Goal: Transaction & Acquisition: Purchase product/service

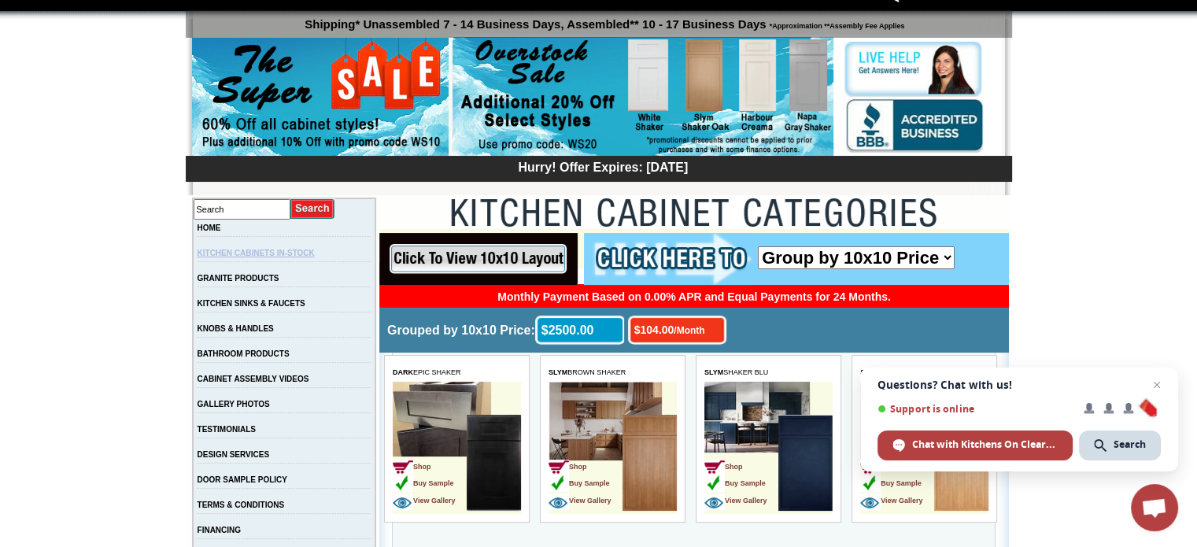
click at [292, 254] on link "KITCHEN CABINETS IN-STOCK" at bounding box center [256, 253] width 117 height 9
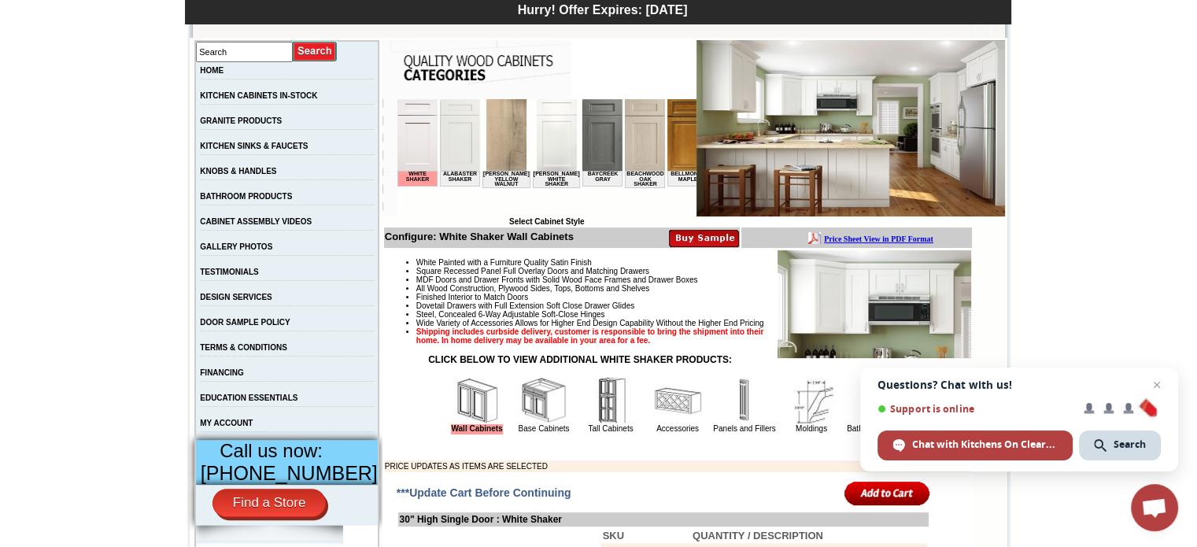
scroll to position [577, 0]
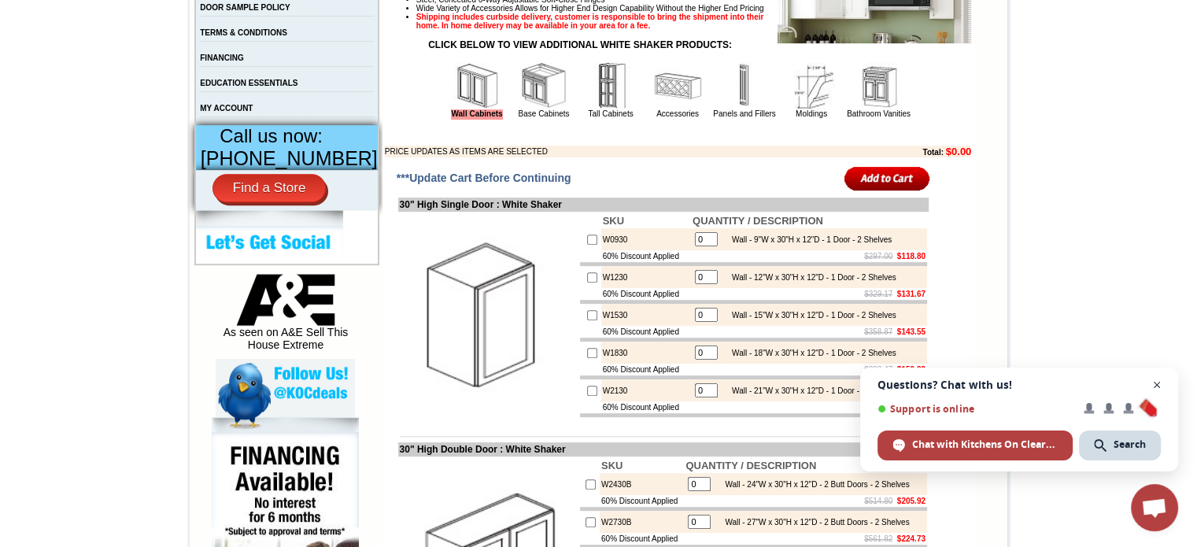
click at [1159, 386] on span "Close chat" at bounding box center [1157, 385] width 20 height 20
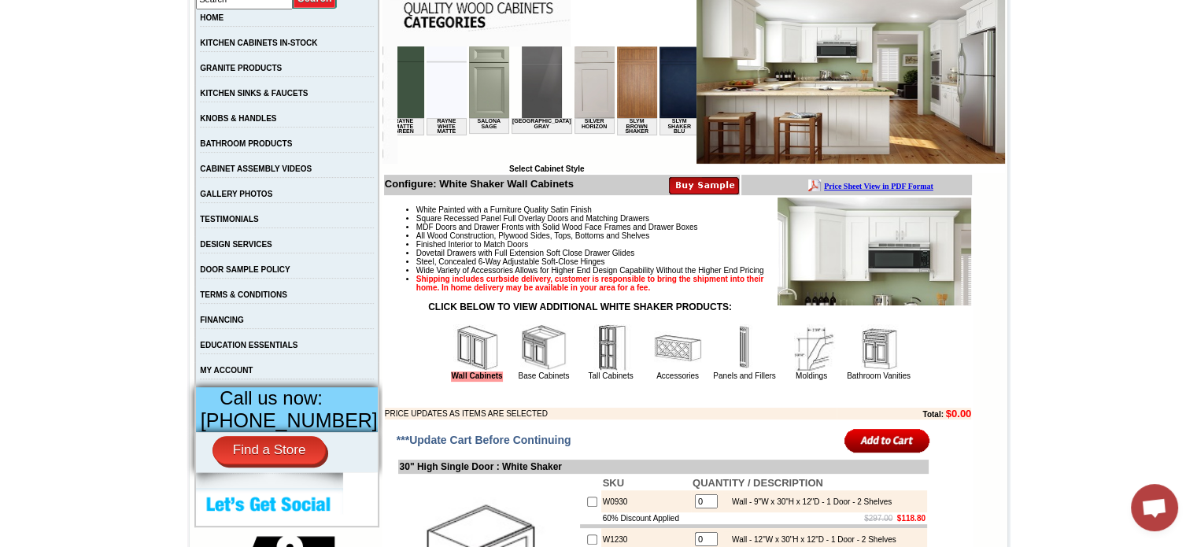
scroll to position [0, 2236]
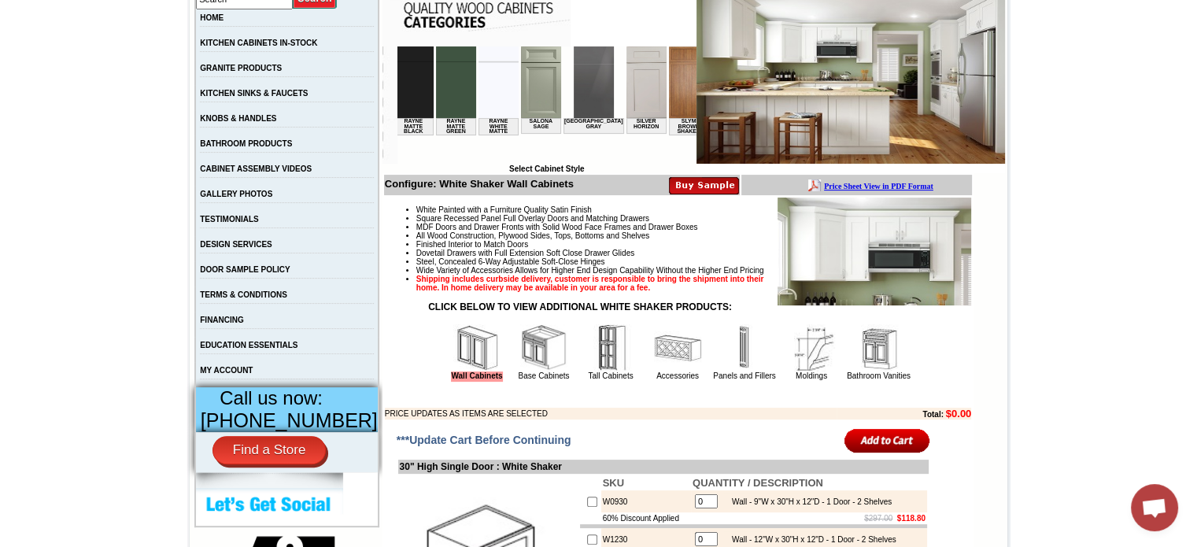
click at [753, 100] on img at bounding box center [773, 82] width 40 height 72
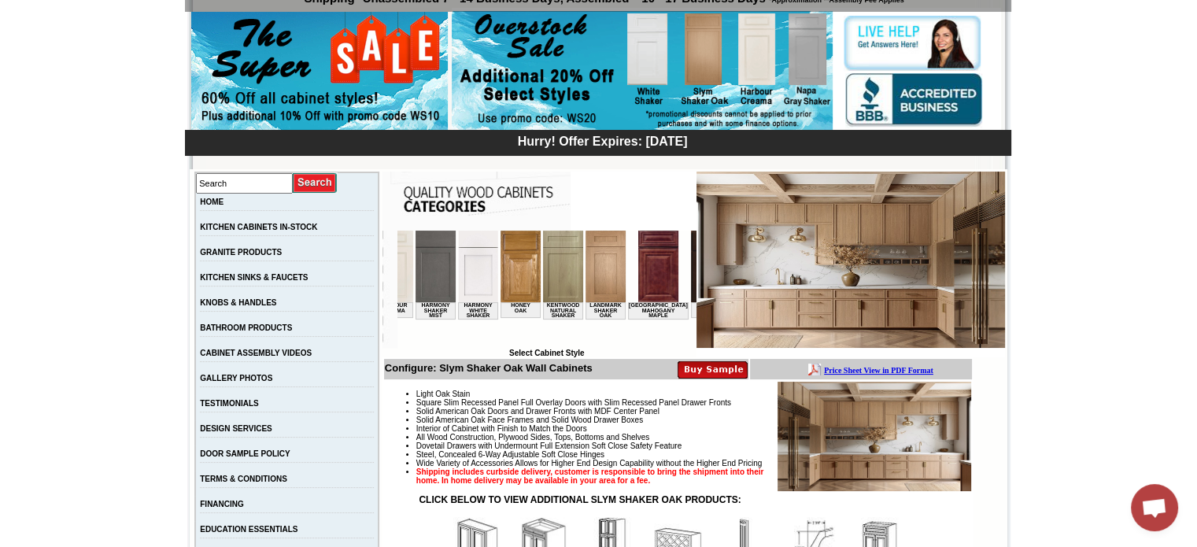
scroll to position [0, 1290]
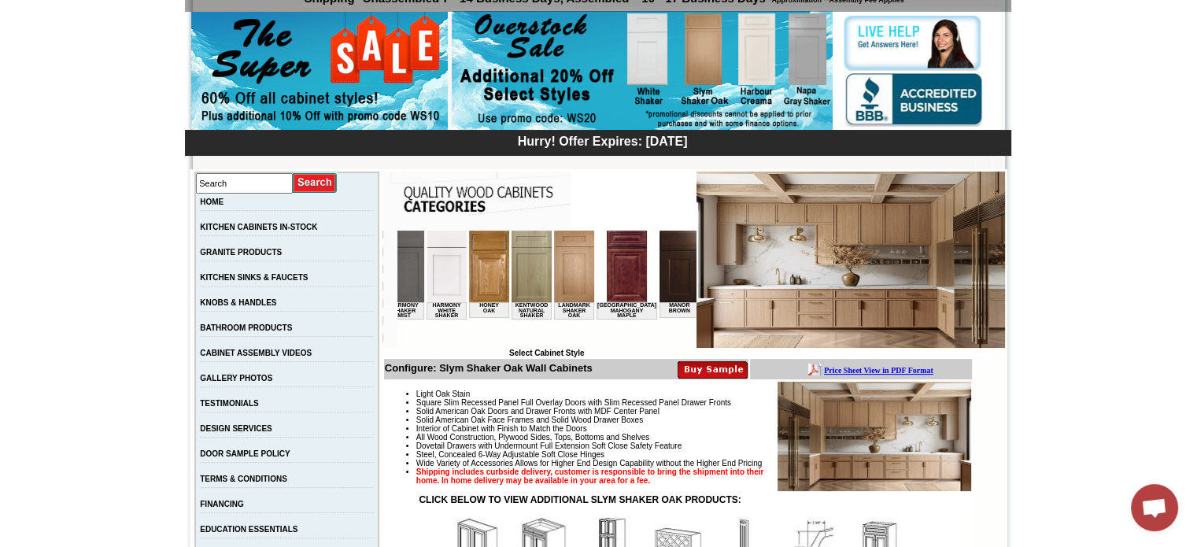
click at [553, 290] on img at bounding box center [573, 267] width 40 height 72
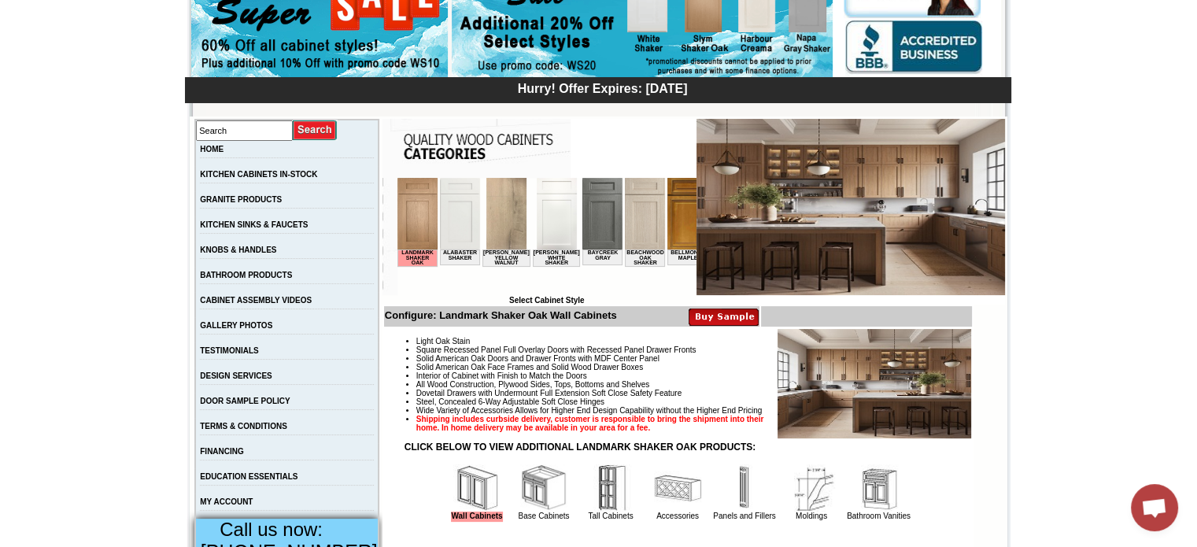
scroll to position [341, 0]
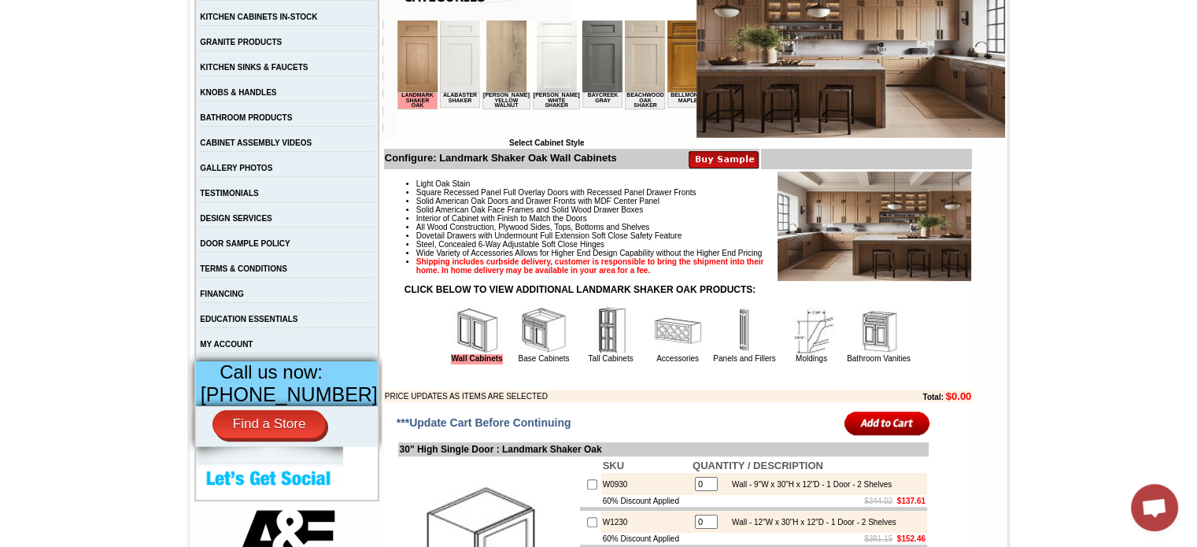
click at [542, 354] on img at bounding box center [543, 330] width 47 height 47
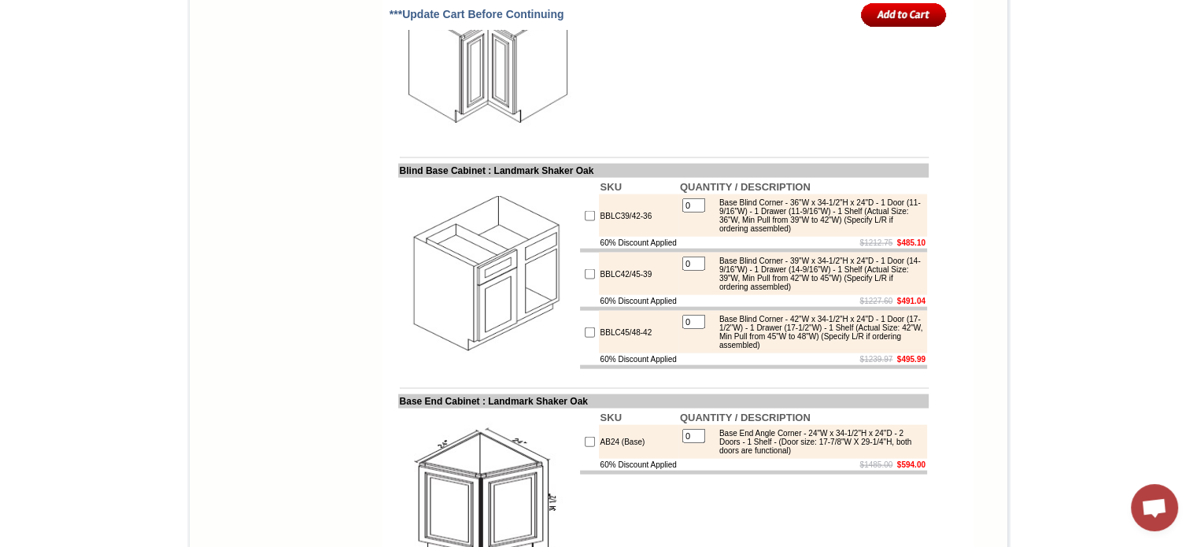
scroll to position [3384, 0]
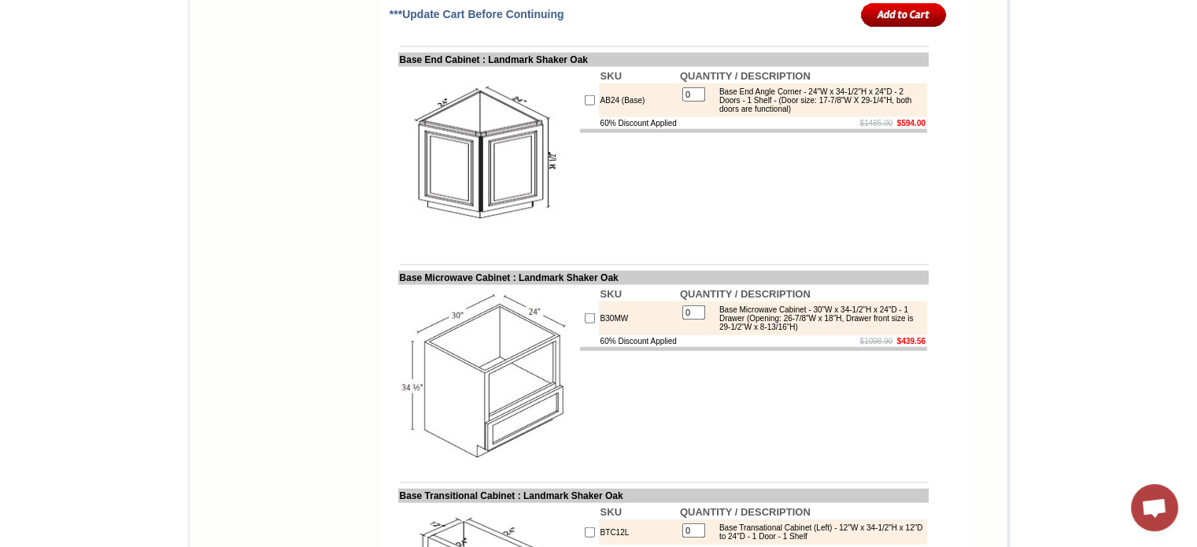
type input "1"
checkbox input "true"
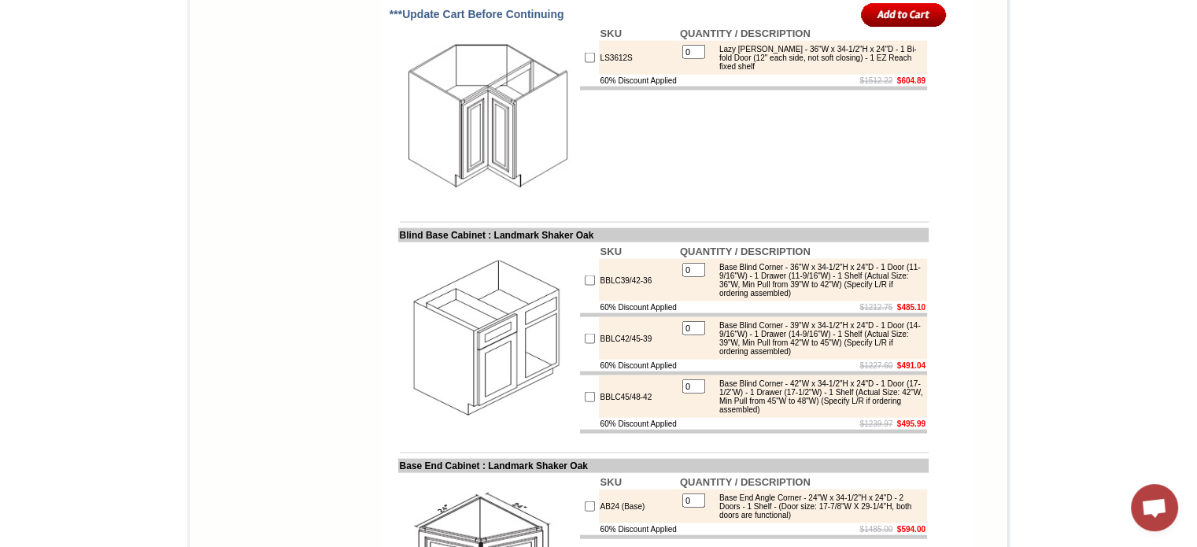
scroll to position [0, 0]
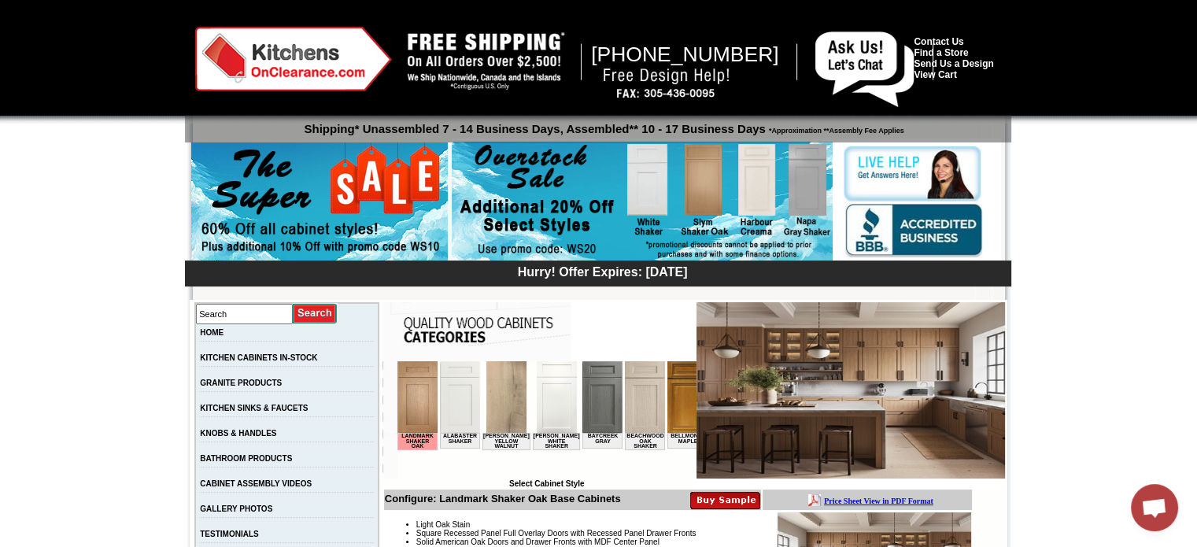
drag, startPoint x: 677, startPoint y: 320, endPoint x: 585, endPoint y: -95, distance: 425.6
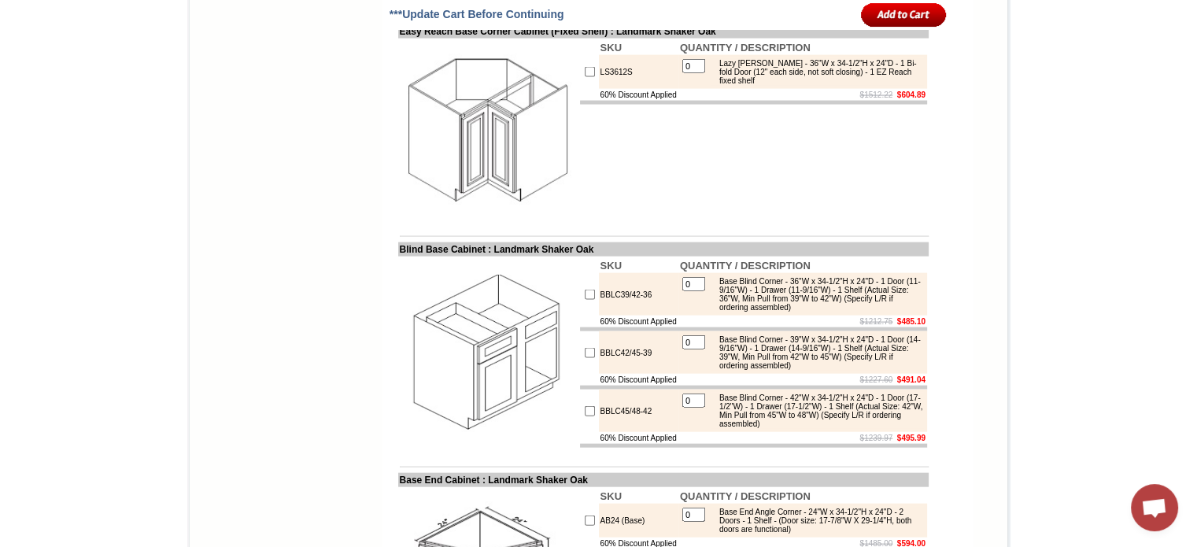
scroll to position [3384, 0]
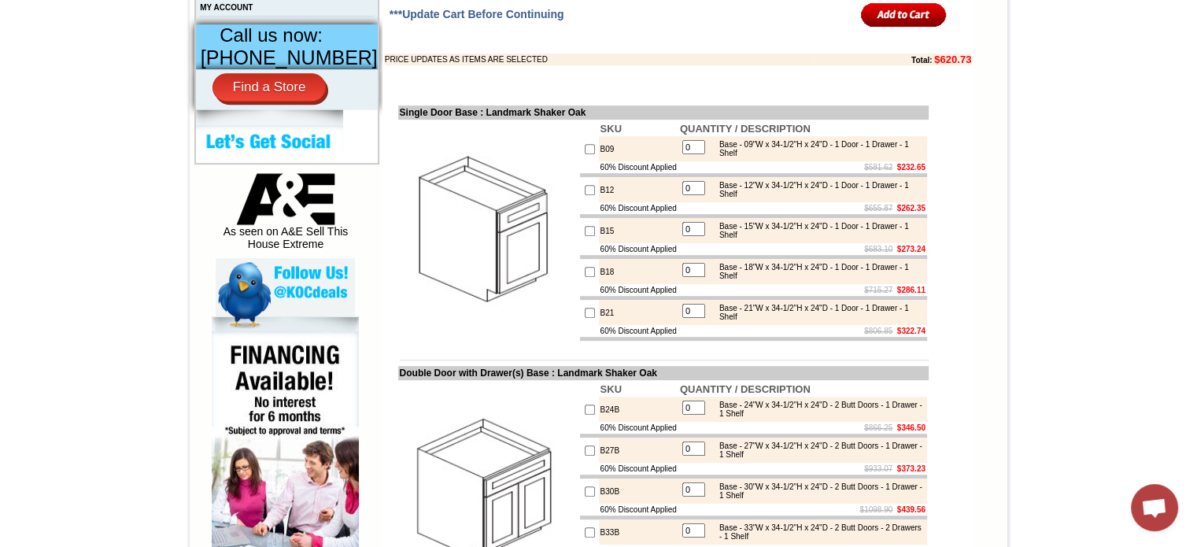
drag, startPoint x: 642, startPoint y: 299, endPoint x: 580, endPoint y: -34, distance: 338.6
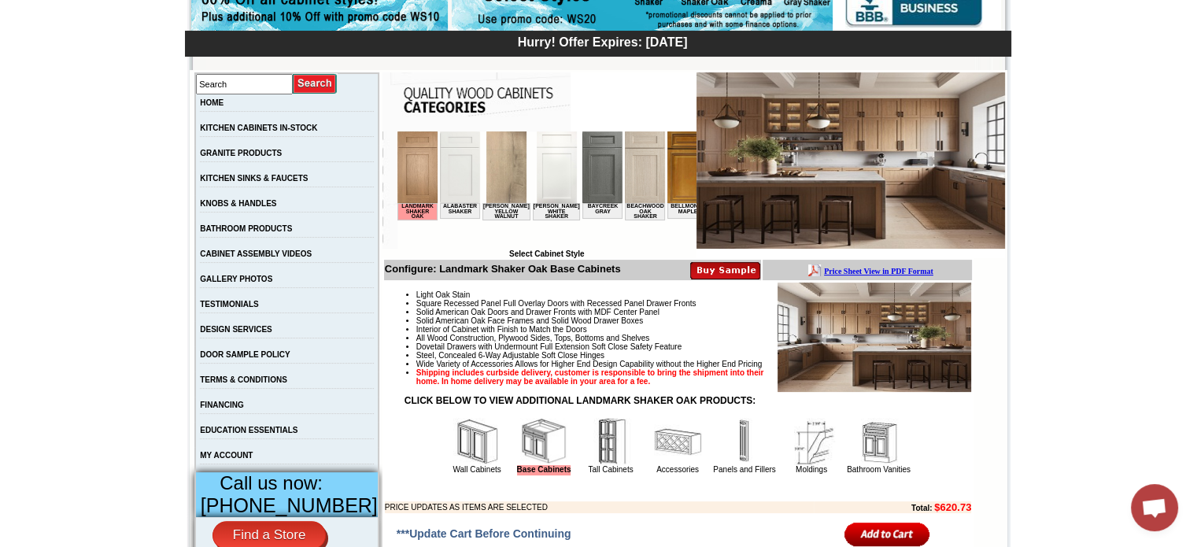
scroll to position [204, 0]
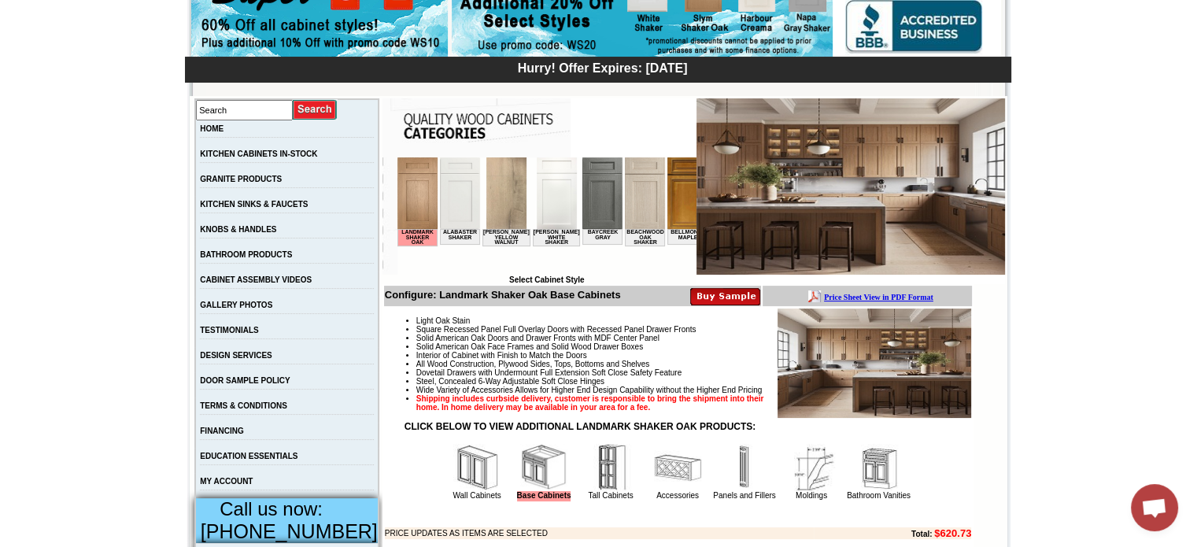
click at [673, 491] on img at bounding box center [677, 467] width 47 height 47
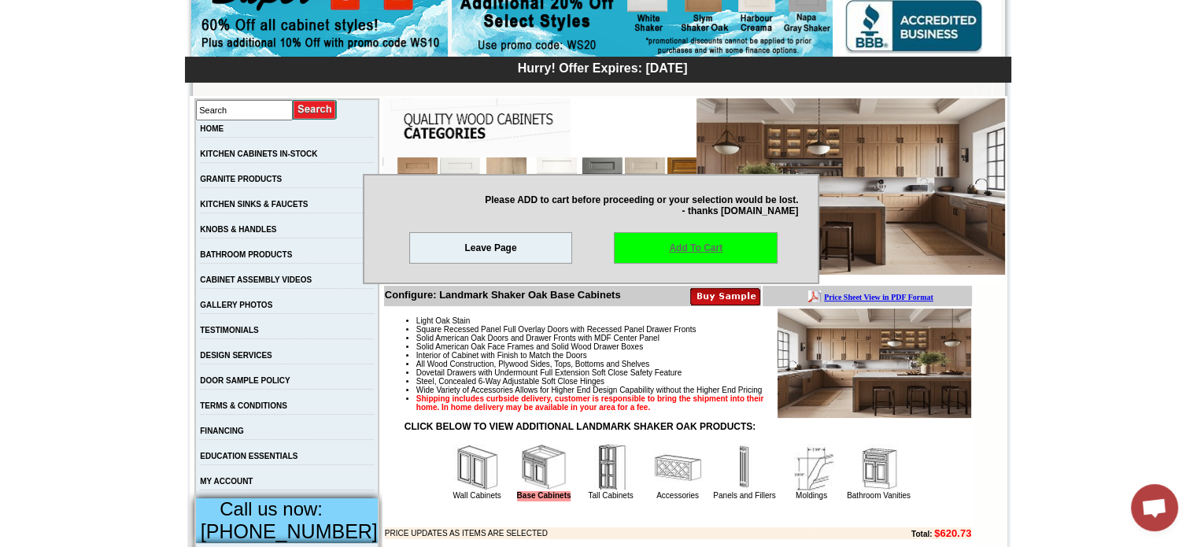
click at [671, 238] on link "Add To Cart" at bounding box center [696, 247] width 164 height 31
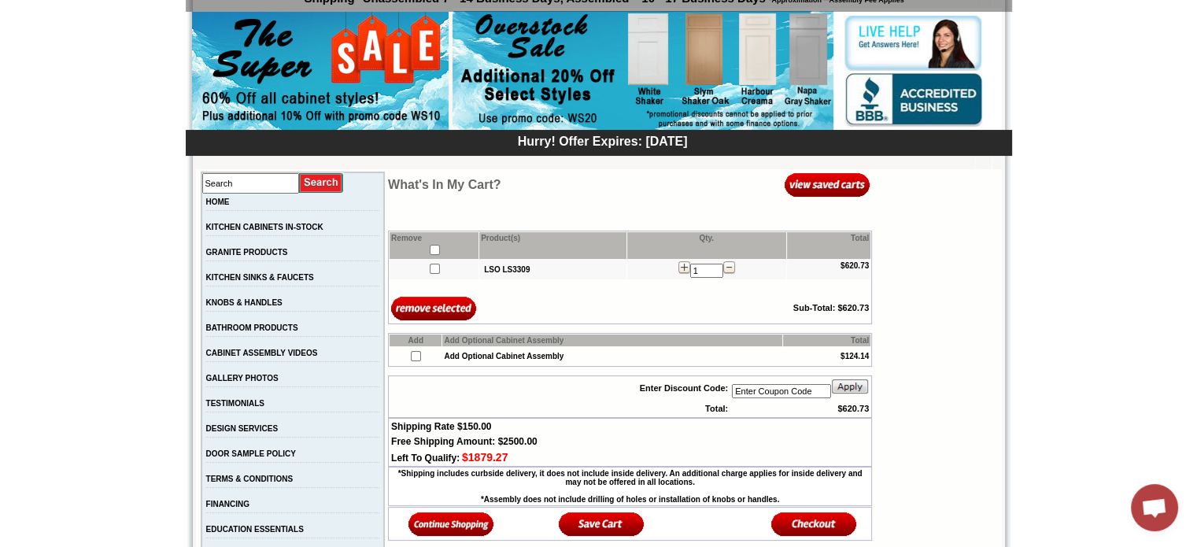
scroll to position [236, 0]
